Goal: Task Accomplishment & Management: Manage account settings

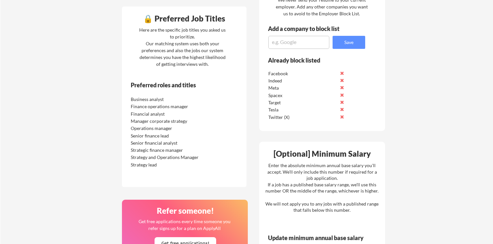
scroll to position [308, 0]
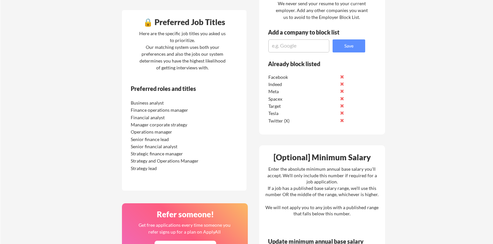
click at [341, 105] on button at bounding box center [341, 105] width 5 height 5
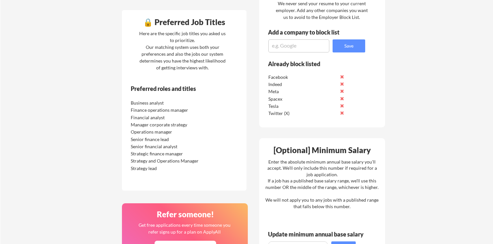
click at [341, 105] on button at bounding box center [341, 105] width 5 height 5
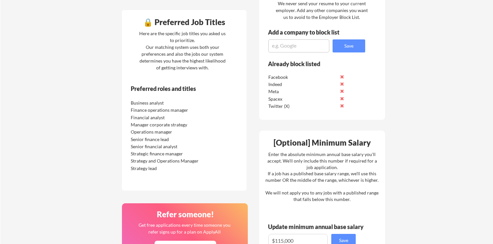
click at [341, 105] on button at bounding box center [341, 105] width 5 height 5
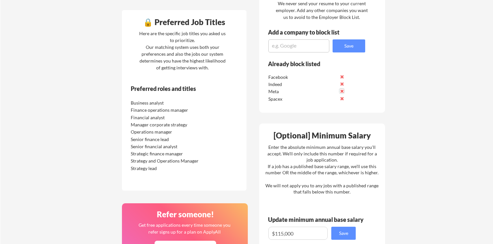
click at [342, 89] on button at bounding box center [341, 91] width 5 height 5
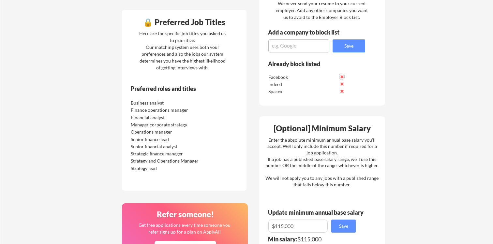
click at [342, 75] on button at bounding box center [341, 76] width 5 height 5
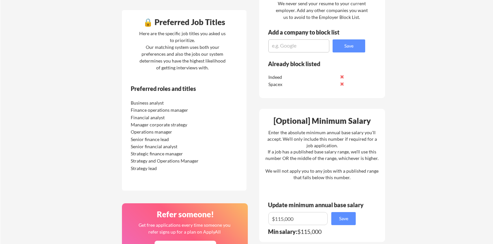
click at [342, 84] on button at bounding box center [341, 83] width 5 height 5
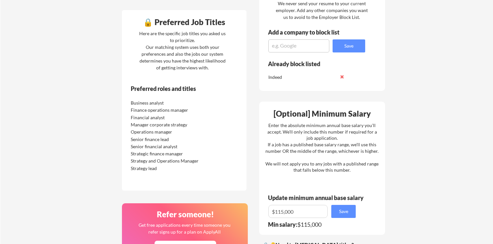
click at [454, 94] on div "Your Dashboard You're being applied to jobs! 🙌 We've started applying you to jo…" at bounding box center [246, 48] width 492 height 658
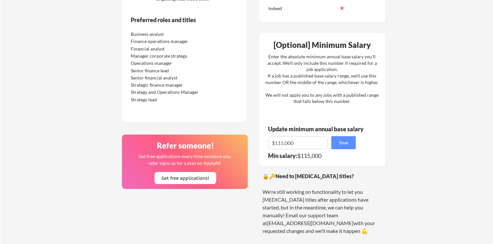
scroll to position [456, 0]
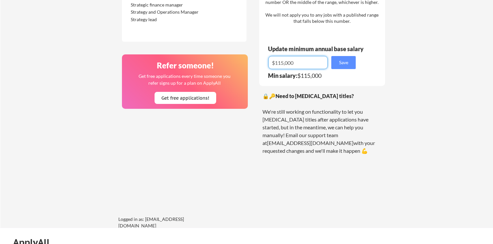
click at [281, 62] on input "input" at bounding box center [297, 62] width 59 height 13
type input "$110,000"
click at [347, 61] on button "Save" at bounding box center [343, 62] width 24 height 13
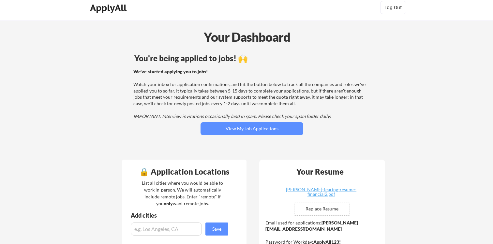
scroll to position [0, 0]
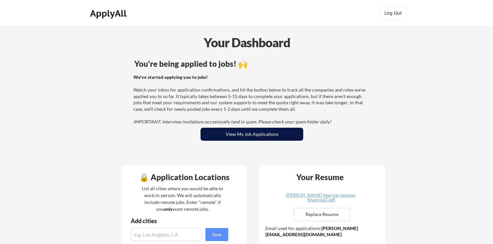
click at [267, 136] on button "View My Job Applications" at bounding box center [251, 134] width 103 height 13
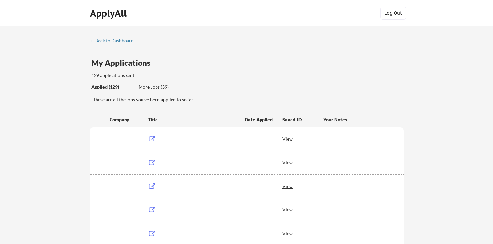
click at [155, 87] on div "More Jobs (39)" at bounding box center [162, 87] width 48 height 7
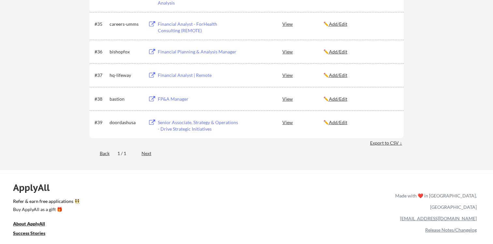
scroll to position [994, 0]
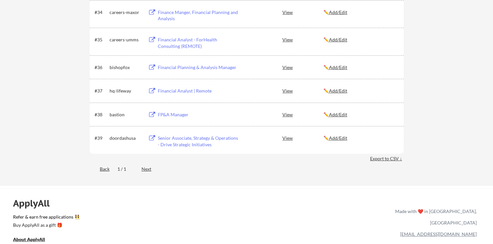
click at [197, 141] on div "Senior Associate, Strategy & Operations - Drive Strategic Initiatives" at bounding box center [198, 141] width 81 height 13
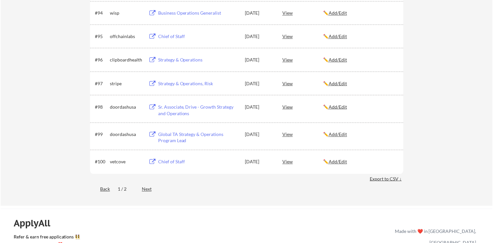
scroll to position [2483, 0]
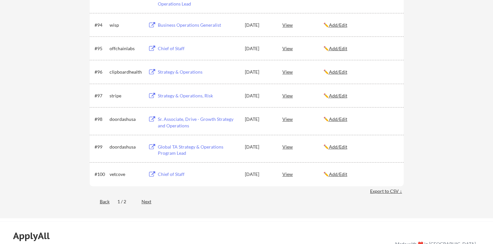
click at [179, 174] on div "Chief of Staff" at bounding box center [198, 174] width 81 height 7
